Goal: Task Accomplishment & Management: Complete application form

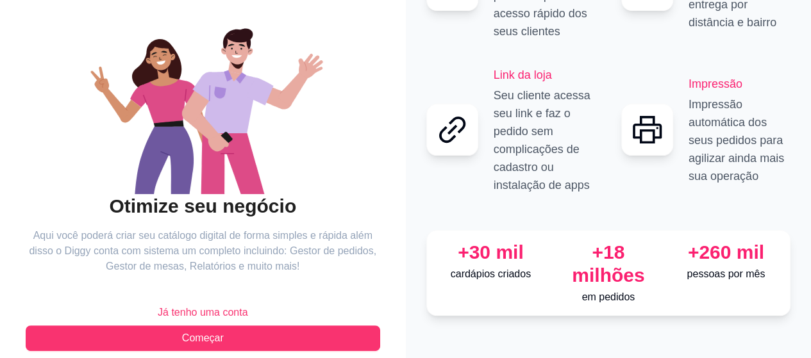
scroll to position [129, 0]
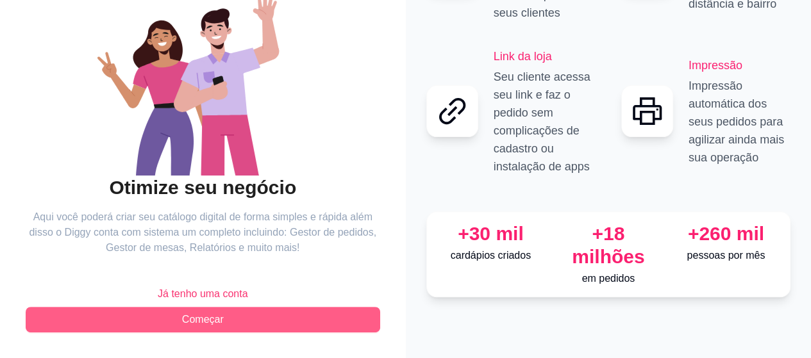
click at [201, 322] on span "Começar" at bounding box center [203, 319] width 42 height 15
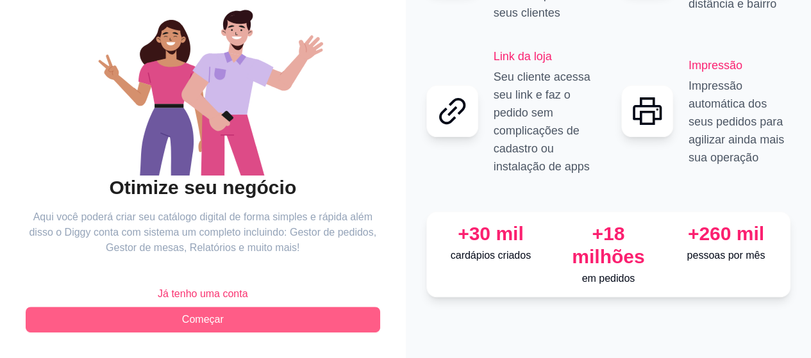
scroll to position [65, 0]
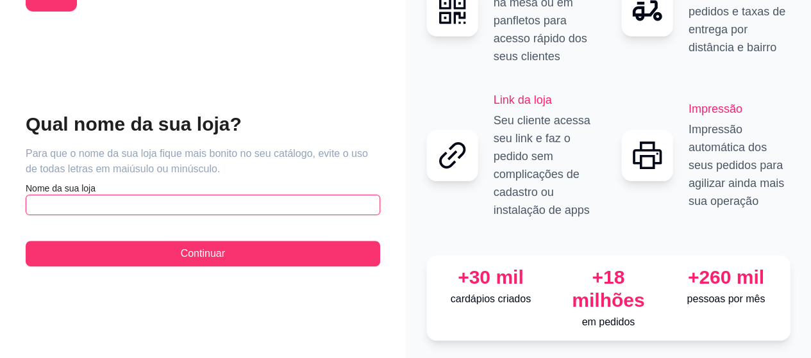
click at [144, 202] on input "text" at bounding box center [203, 205] width 354 height 21
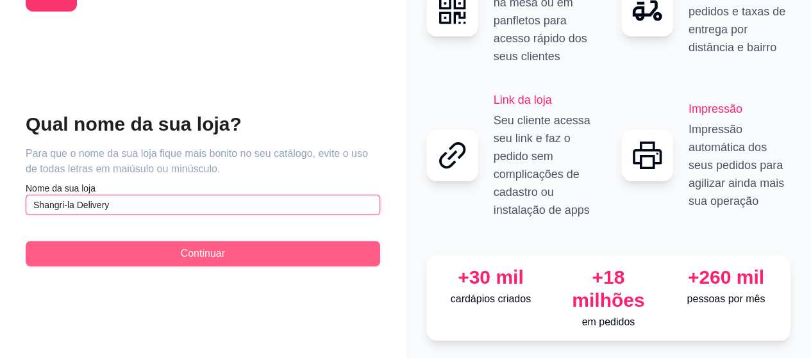
type input "Shangri-la Delivery"
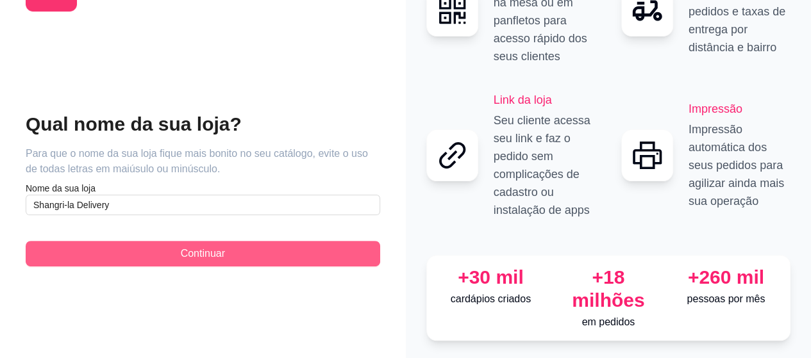
click at [183, 246] on span "Continuar" at bounding box center [203, 253] width 44 height 15
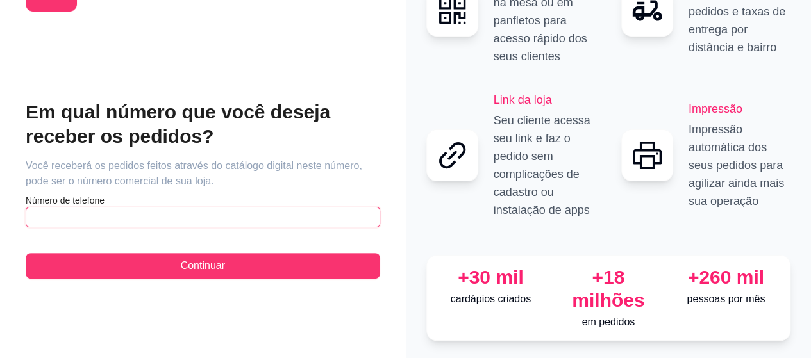
click at [172, 207] on input "text" at bounding box center [203, 217] width 354 height 21
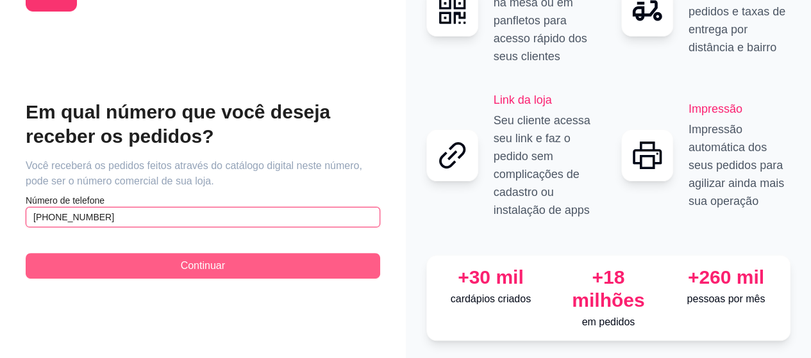
type input "[PHONE_NUMBER]"
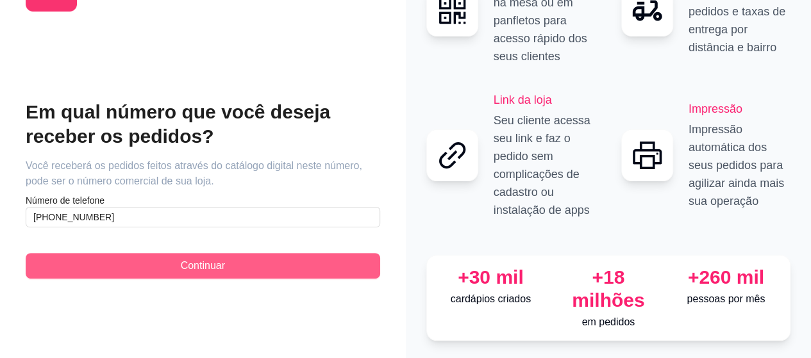
click at [162, 253] on button "Continuar" at bounding box center [203, 266] width 354 height 26
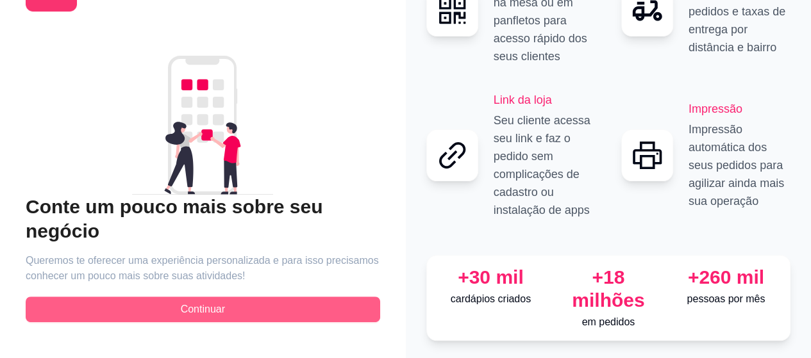
click at [174, 297] on button "Continuar" at bounding box center [203, 310] width 354 height 26
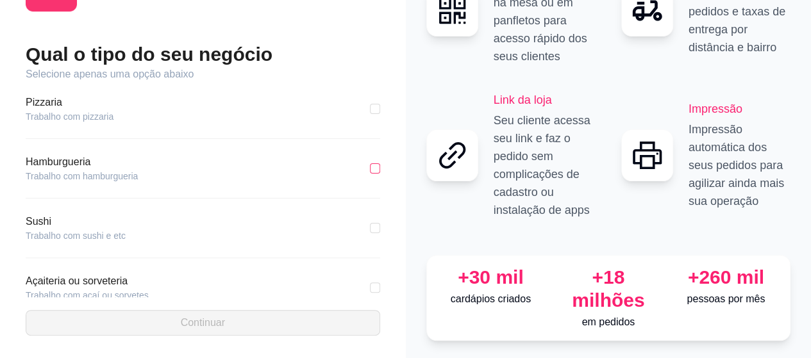
click at [370, 163] on input "checkbox" at bounding box center [375, 168] width 10 height 10
checkbox input "true"
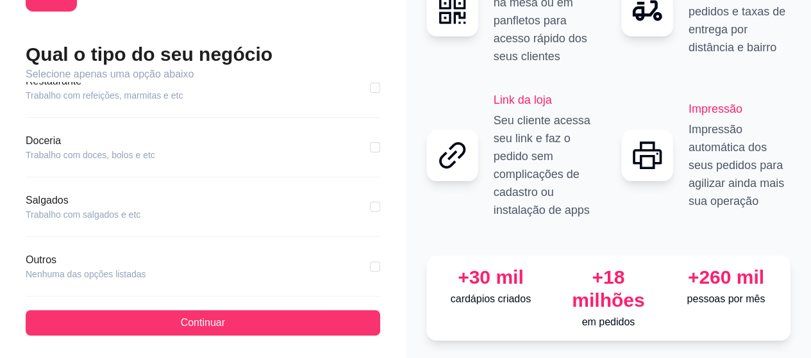
scroll to position [273, 0]
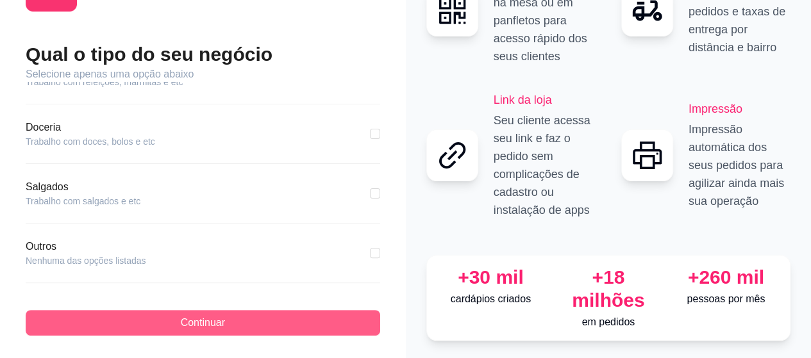
click at [285, 310] on button "Continuar" at bounding box center [203, 323] width 354 height 26
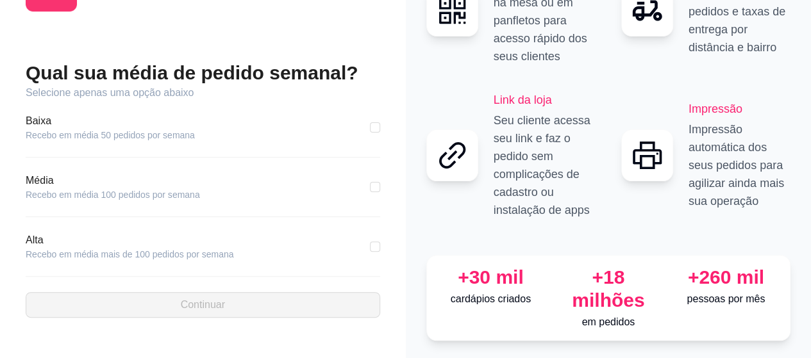
click at [150, 129] on article "Recebo em média 50 pedidos por semana" at bounding box center [110, 135] width 169 height 13
click at [375, 122] on input "checkbox" at bounding box center [375, 127] width 10 height 10
checkbox input "true"
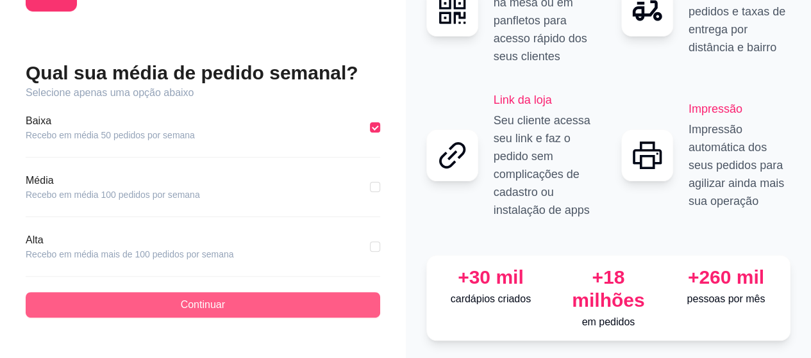
drag, startPoint x: 240, startPoint y: 298, endPoint x: 232, endPoint y: 302, distance: 9.2
click at [232, 302] on button "Continuar" at bounding box center [203, 305] width 354 height 26
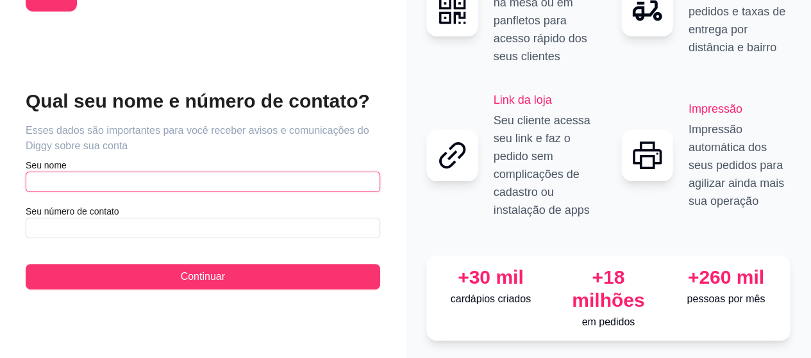
click at [251, 172] on input "text" at bounding box center [203, 182] width 354 height 21
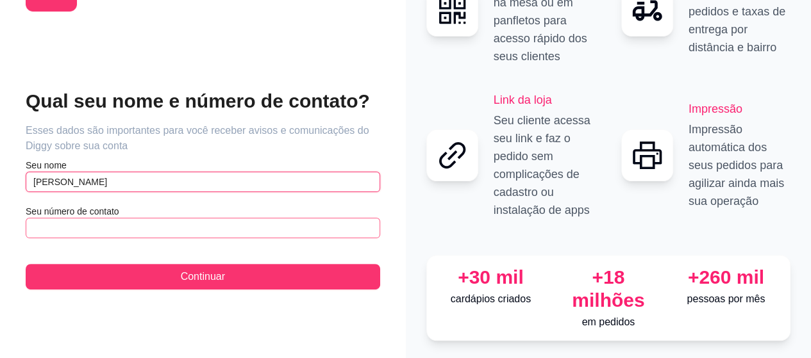
type input "[PERSON_NAME]"
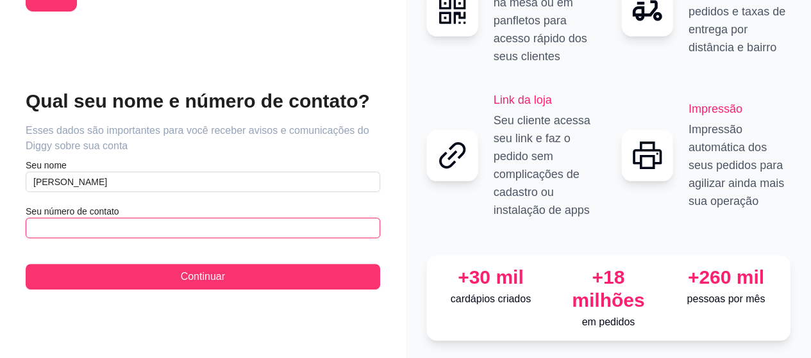
click at [117, 224] on input "text" at bounding box center [203, 228] width 354 height 21
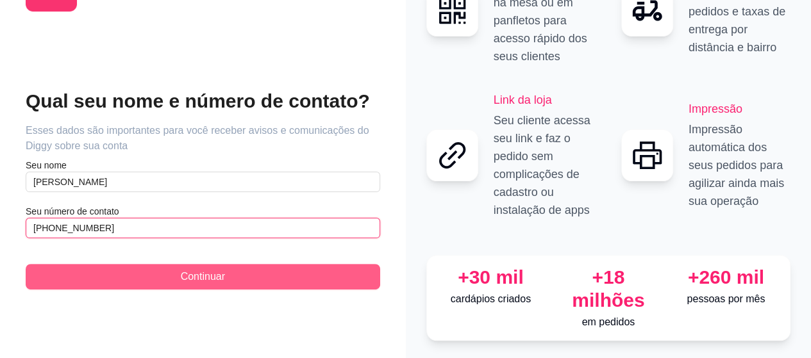
type input "[PHONE_NUMBER]"
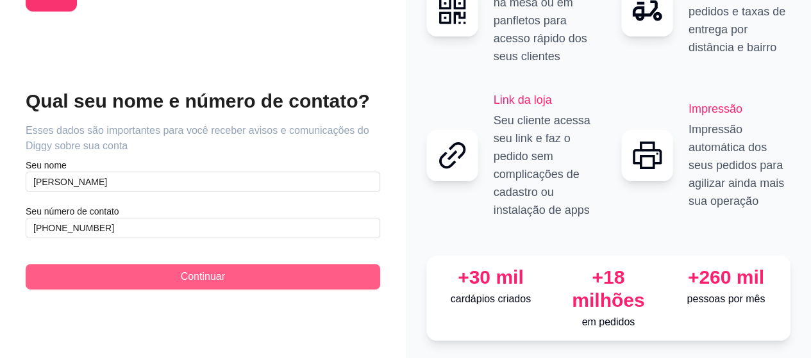
click at [129, 264] on button "Continuar" at bounding box center [203, 277] width 354 height 26
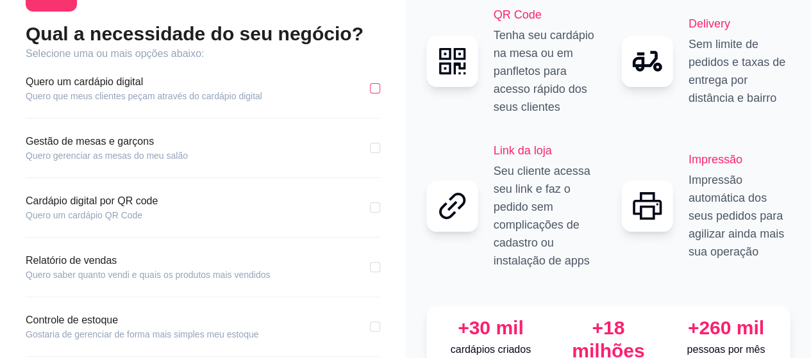
click at [370, 87] on input "checkbox" at bounding box center [375, 88] width 10 height 10
checkbox input "true"
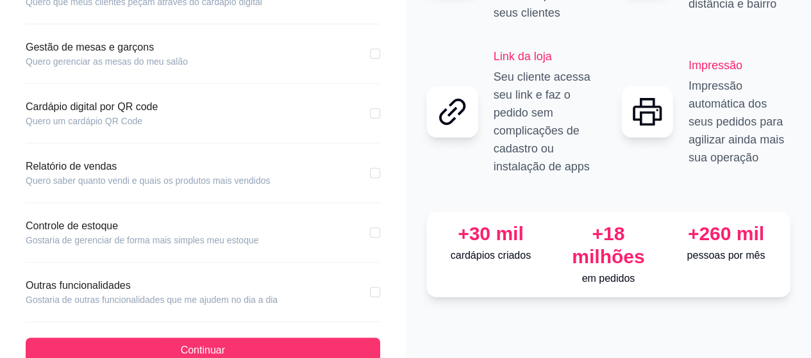
scroll to position [188, 0]
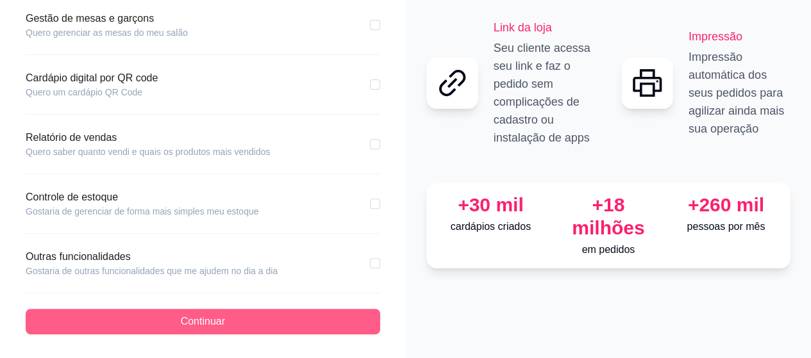
click at [162, 317] on button "Continuar" at bounding box center [203, 322] width 354 height 26
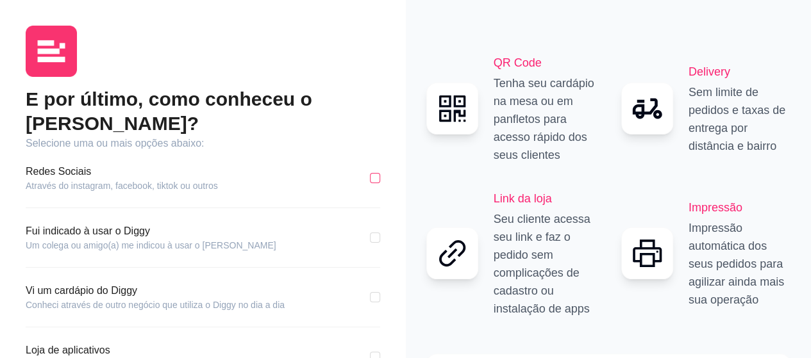
click at [370, 173] on input "checkbox" at bounding box center [375, 178] width 10 height 10
checkbox input "true"
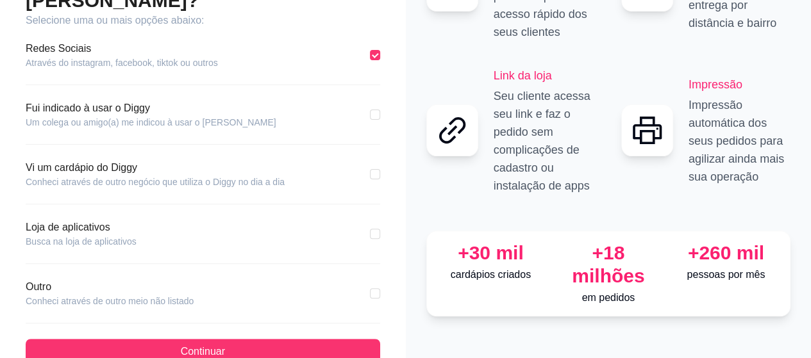
scroll to position [129, 0]
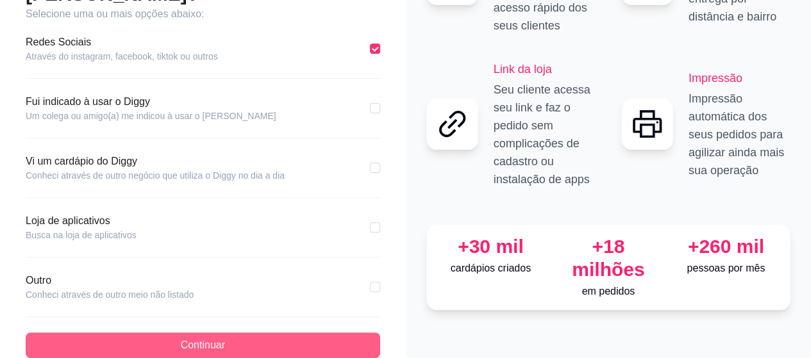
click at [204, 338] on span "Continuar" at bounding box center [203, 345] width 44 height 15
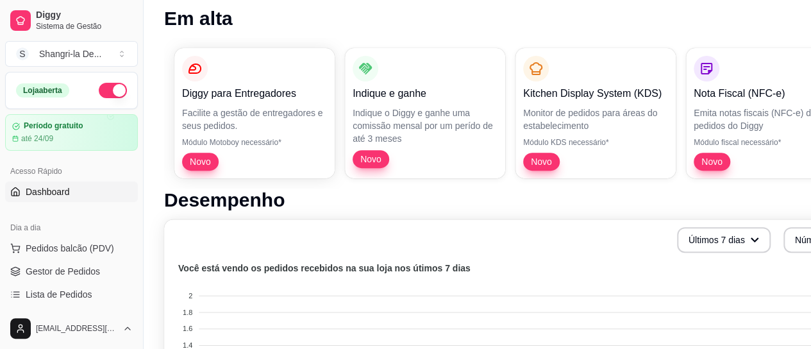
scroll to position [152, 0]
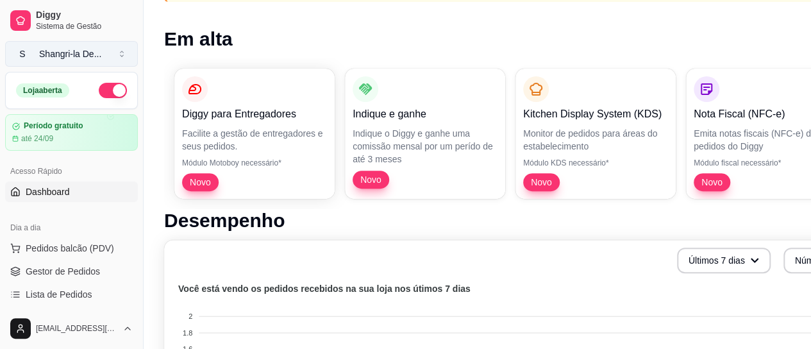
click at [128, 54] on button "S Shangri-la De ..." at bounding box center [71, 54] width 133 height 26
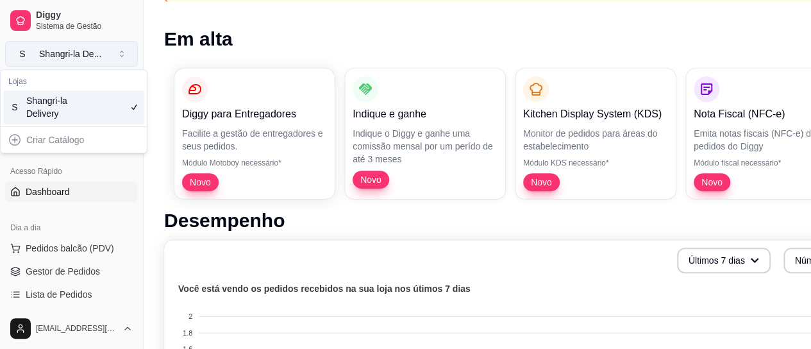
click at [128, 54] on button "S Shangri-la De ..." at bounding box center [71, 54] width 133 height 26
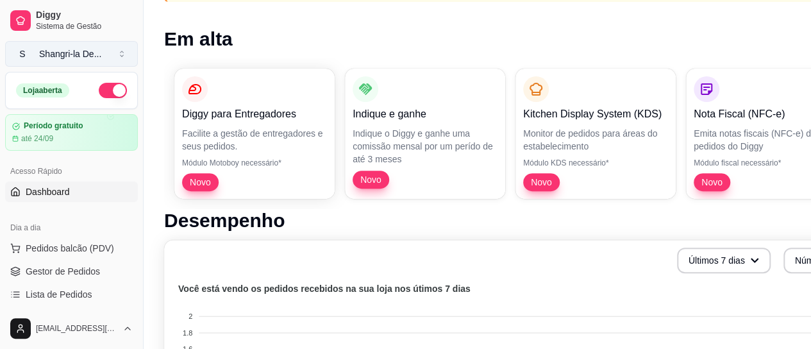
click at [128, 54] on button "S Shangri-la De ..." at bounding box center [71, 54] width 133 height 26
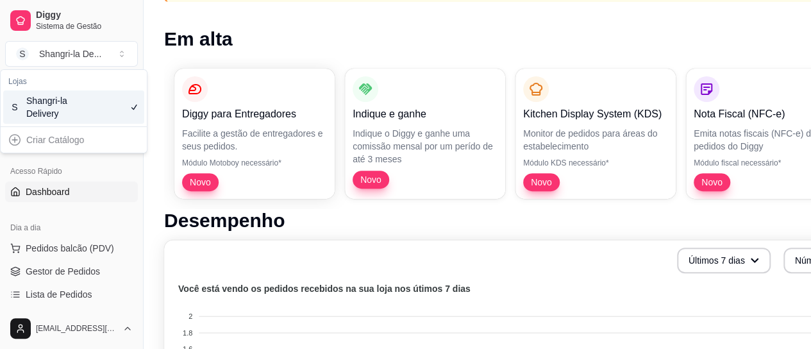
click at [78, 144] on div "Criar Catálogo" at bounding box center [73, 139] width 141 height 21
click at [13, 137] on div "Criar Catálogo" at bounding box center [73, 139] width 141 height 21
click at [83, 143] on div "Criar Catálogo" at bounding box center [73, 139] width 141 height 21
click at [73, 142] on div "Criar Catálogo" at bounding box center [73, 139] width 141 height 21
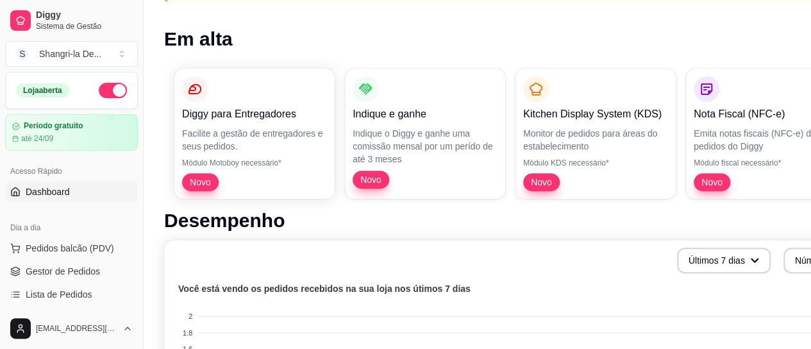
click at [73, 195] on link "Dashboard" at bounding box center [71, 191] width 133 height 21
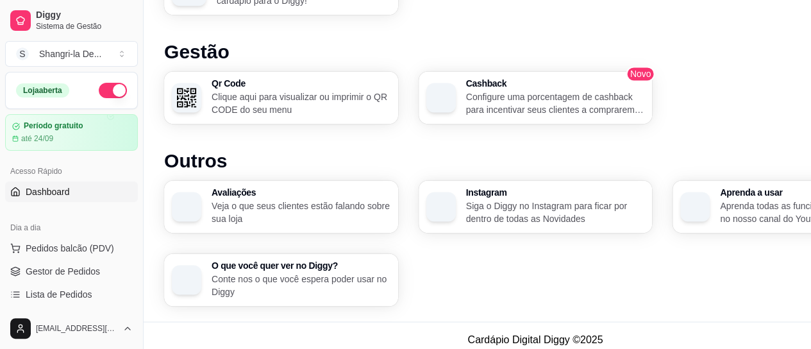
scroll to position [869, 0]
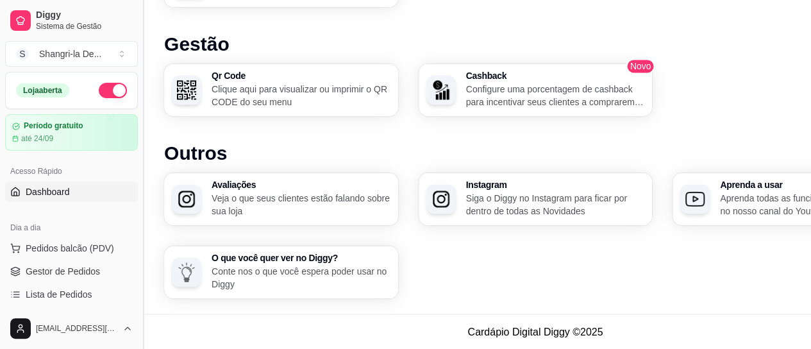
drag, startPoint x: 140, startPoint y: 124, endPoint x: 147, endPoint y: 207, distance: 83.0
click at [147, 207] on button "Toggle Sidebar" at bounding box center [143, 174] width 10 height 349
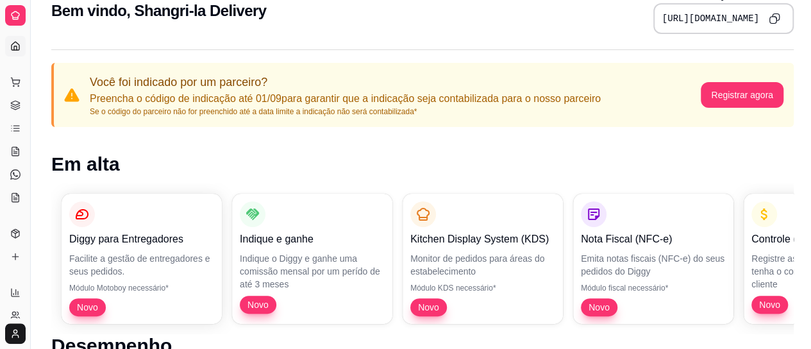
scroll to position [0, 0]
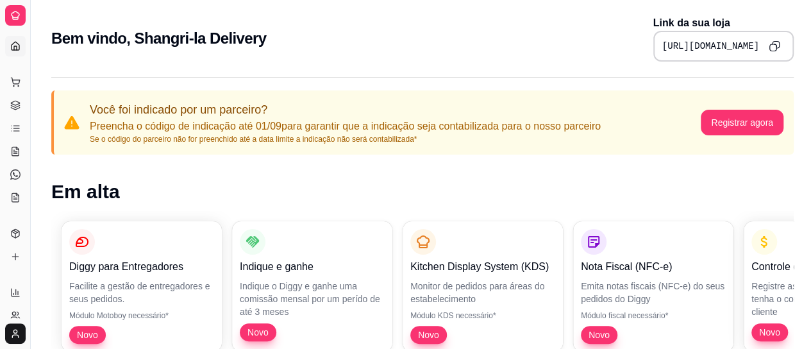
click at [666, 52] on pre "[URL][DOMAIN_NAME]" at bounding box center [710, 46] width 97 height 13
click at [770, 43] on icon "Copy to clipboard" at bounding box center [773, 45] width 11 height 11
click at [15, 254] on icon at bounding box center [15, 256] width 0 height 6
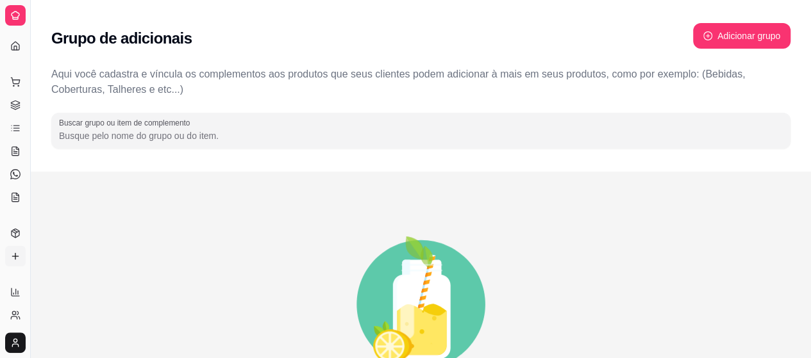
click at [18, 51] on div "Dia a dia" at bounding box center [15, 61] width 20 height 21
click at [10, 51] on div "Dia a dia" at bounding box center [15, 61] width 20 height 21
click at [17, 13] on icon at bounding box center [15, 15] width 10 height 10
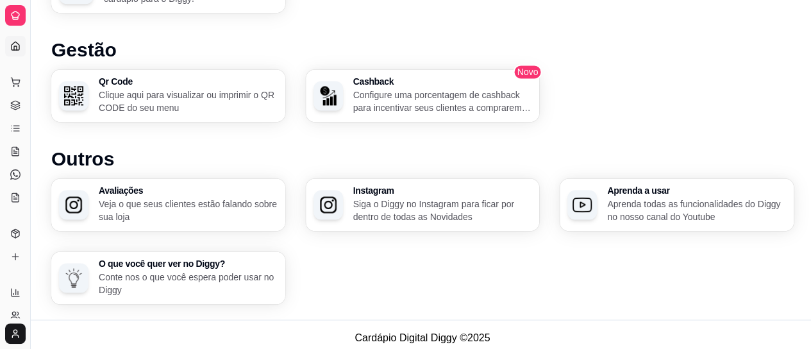
scroll to position [869, 0]
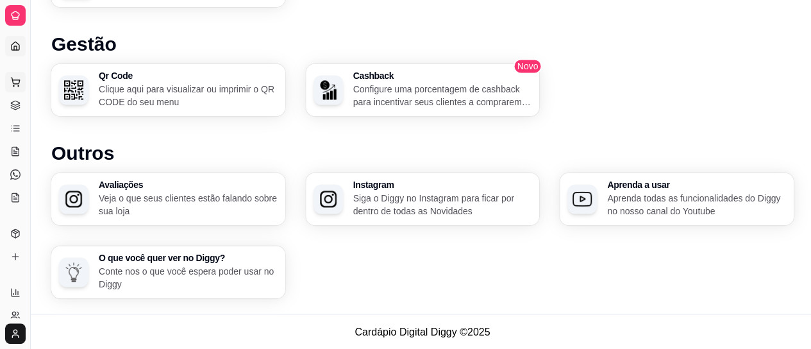
click at [15, 78] on icon at bounding box center [15, 82] width 10 height 10
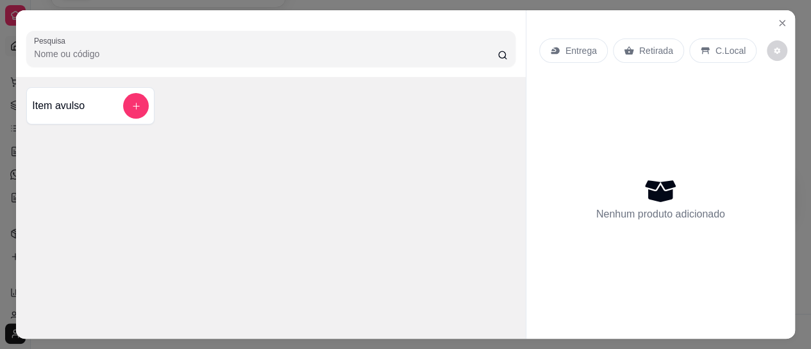
scroll to position [859, 0]
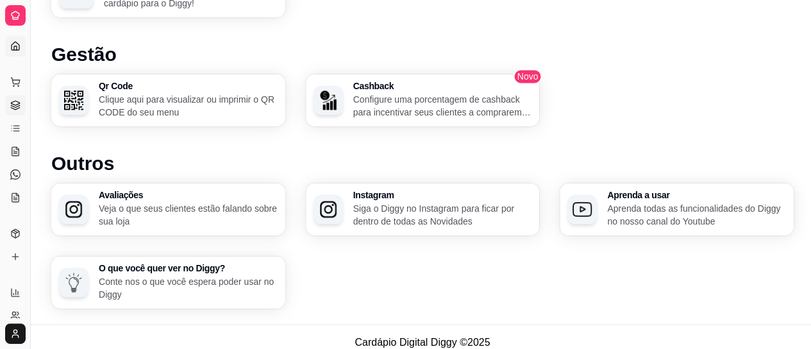
click at [13, 104] on icon at bounding box center [15, 103] width 8 height 4
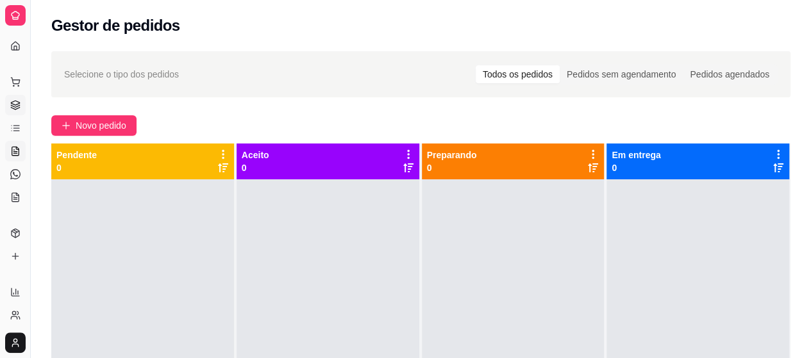
click at [19, 154] on icon at bounding box center [15, 151] width 10 height 10
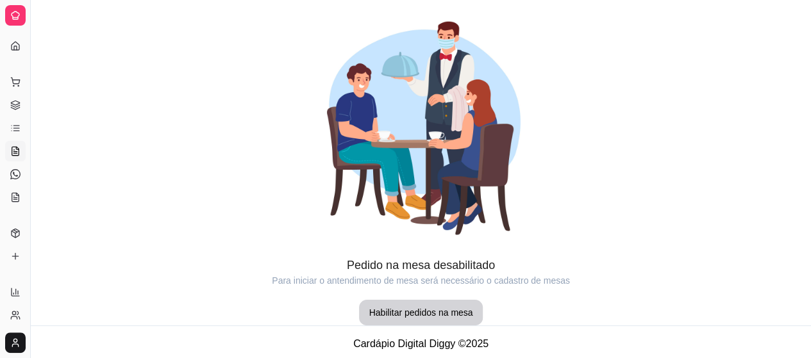
click at [17, 146] on icon at bounding box center [15, 151] width 10 height 10
click at [19, 126] on icon at bounding box center [15, 128] width 10 height 10
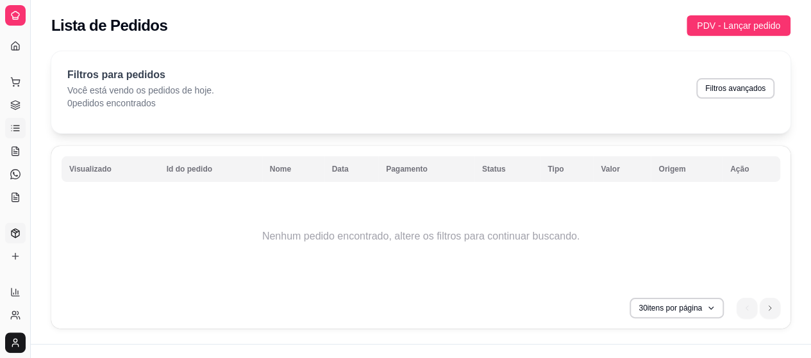
click at [18, 231] on polyline at bounding box center [16, 232] width 8 height 2
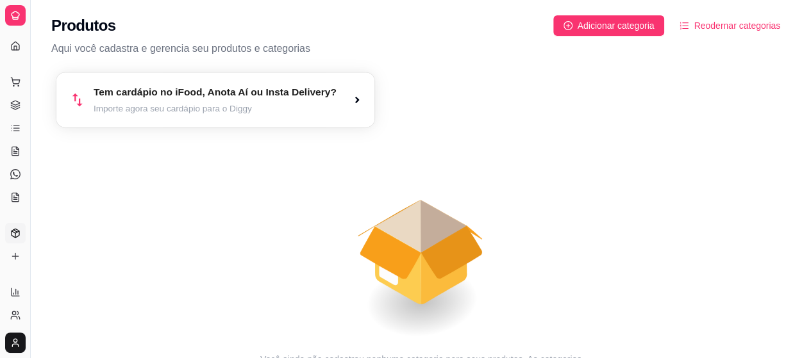
click at [171, 108] on article "Importe agora seu cardápio para o Diggy" at bounding box center [215, 109] width 243 height 12
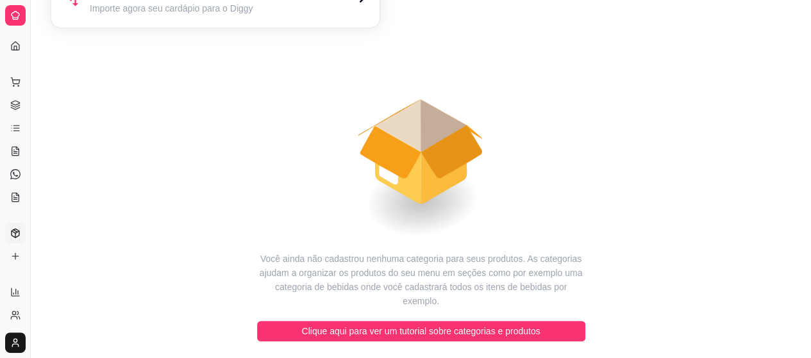
scroll to position [101, 0]
